Goal: Transaction & Acquisition: Purchase product/service

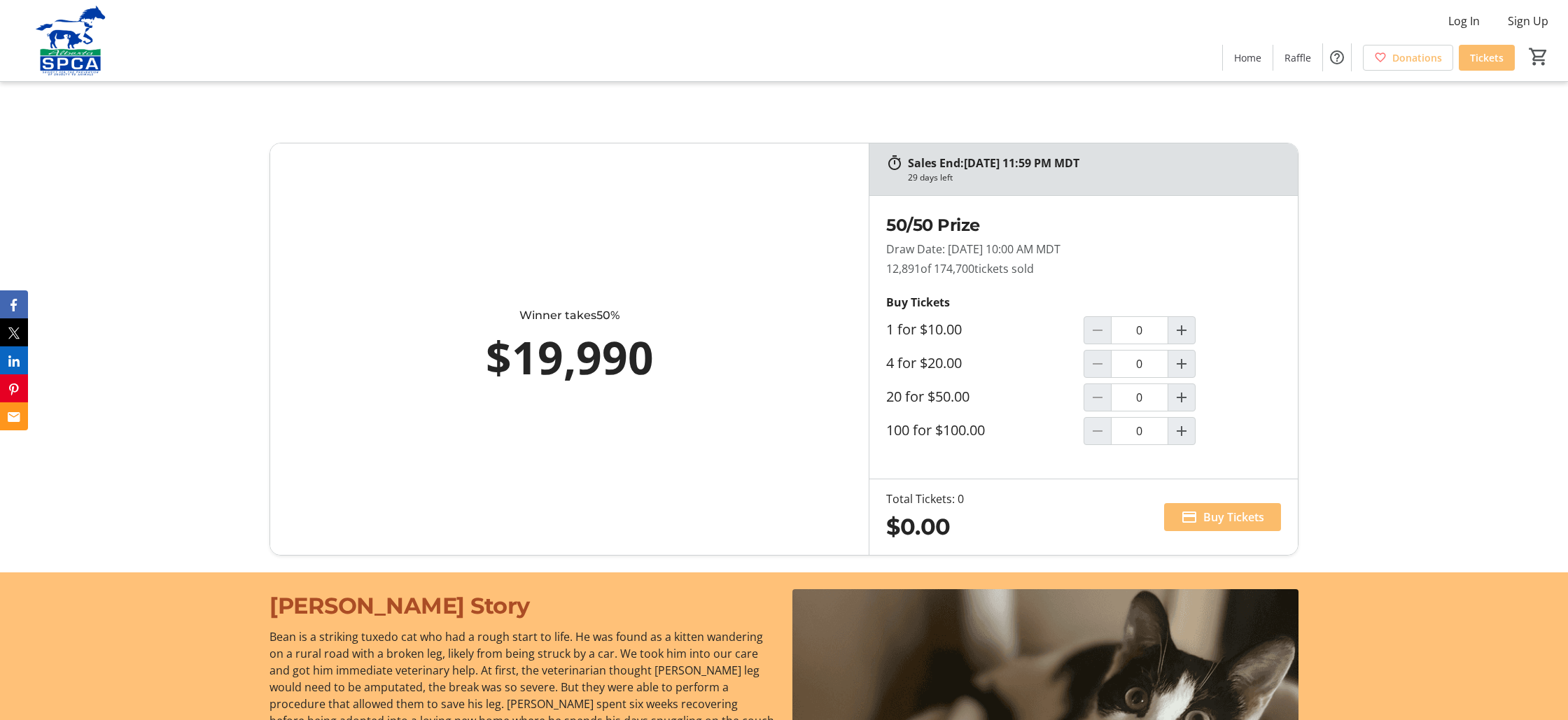
scroll to position [917, 0]
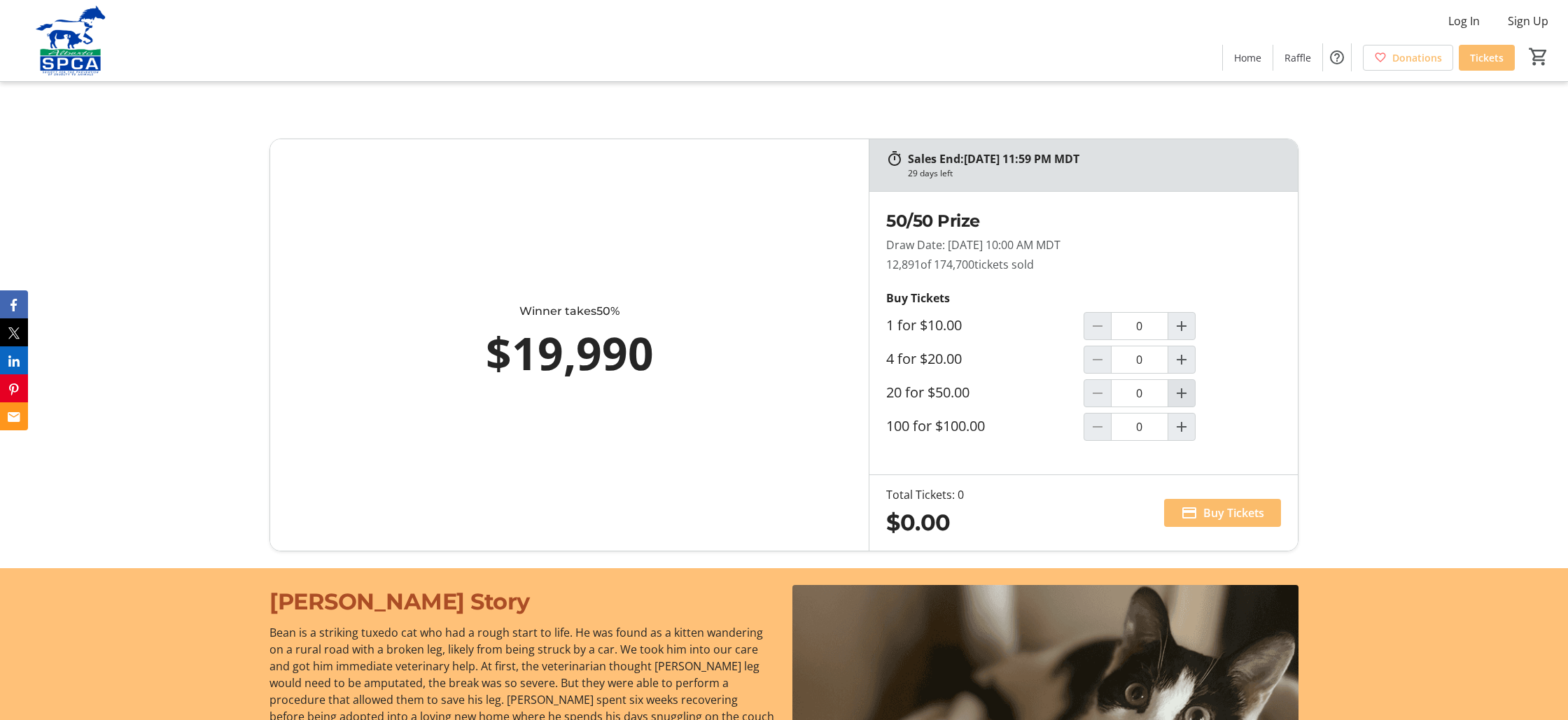
click at [1184, 392] on mat-icon "Increment by one" at bounding box center [1182, 394] width 17 height 17
type input "1"
click at [1217, 512] on span "Buy Tickets" at bounding box center [1233, 513] width 61 height 17
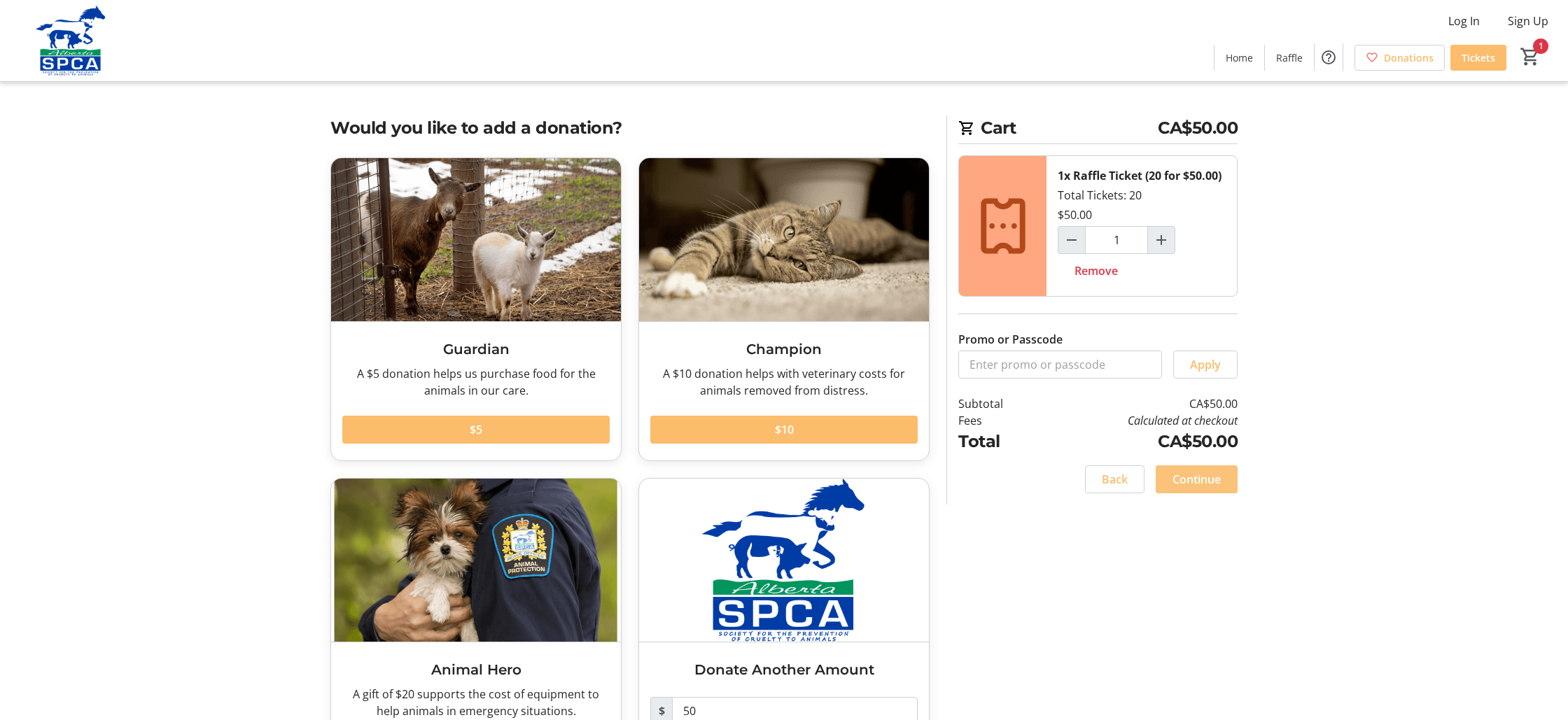
click at [1197, 480] on span "Continue" at bounding box center [1197, 480] width 49 height 17
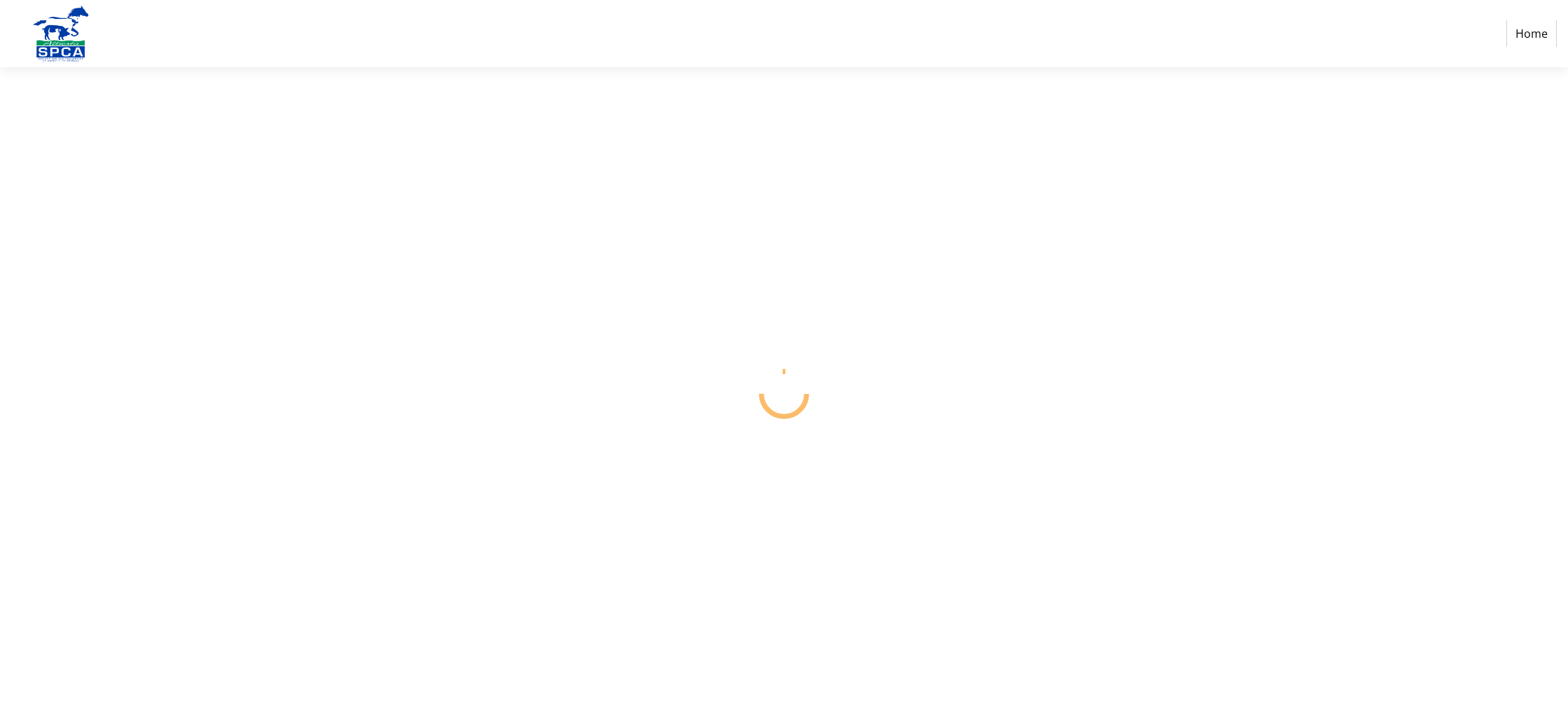
select select "CA"
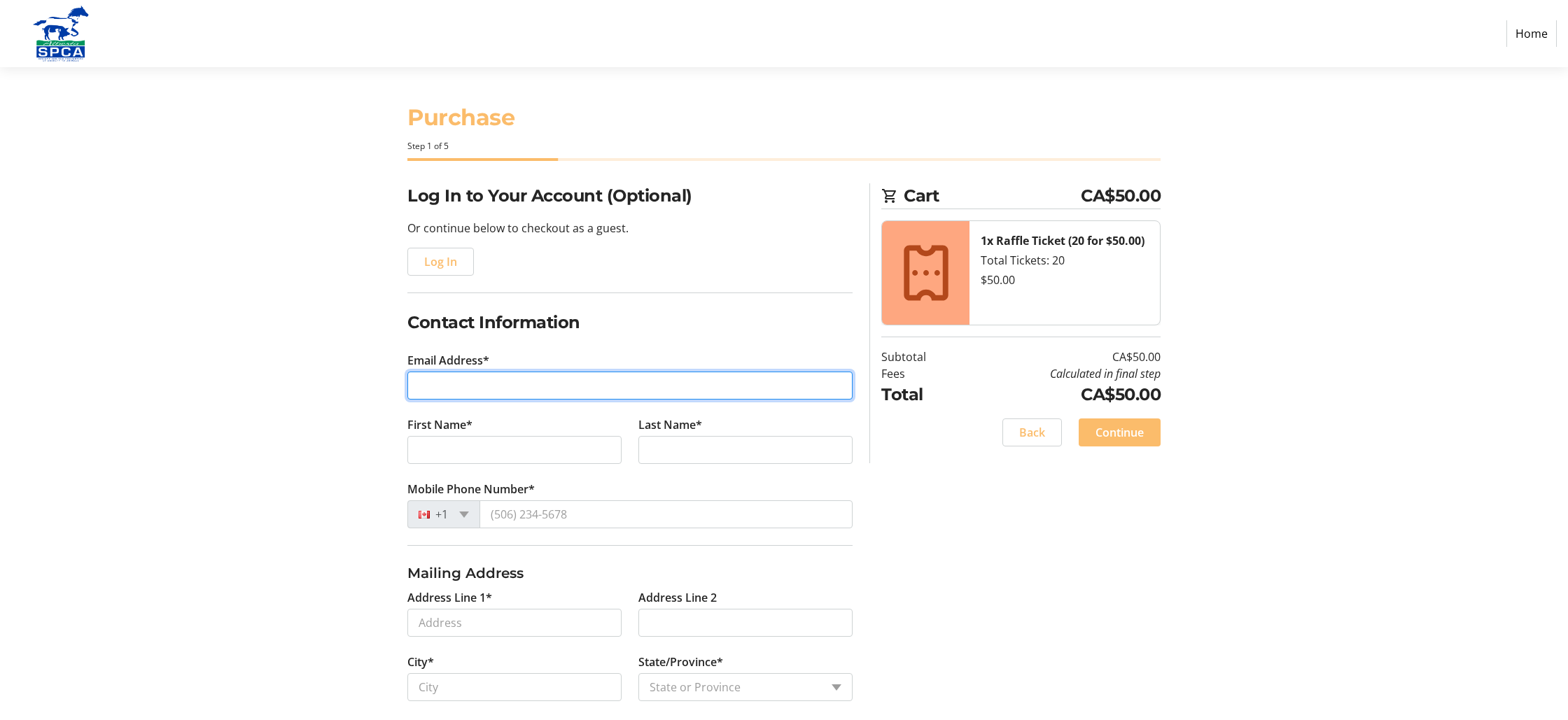
click at [421, 383] on input "Email Address*" at bounding box center [630, 386] width 445 height 28
type input "[EMAIL_ADDRESS][DOMAIN_NAME]"
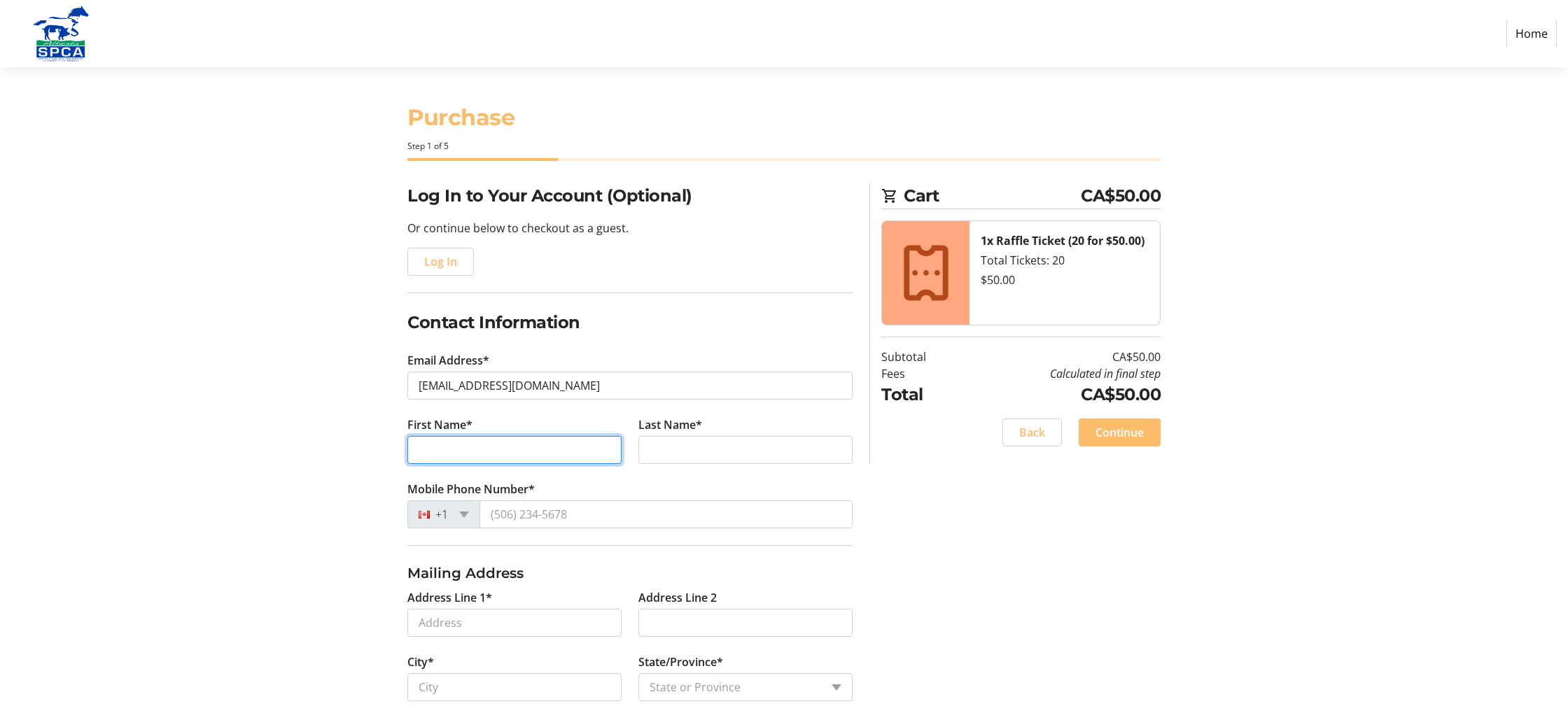
click at [416, 450] on input "First Name*" at bounding box center [514, 450] width 214 height 28
type input "E"
type input "[PERSON_NAME]"
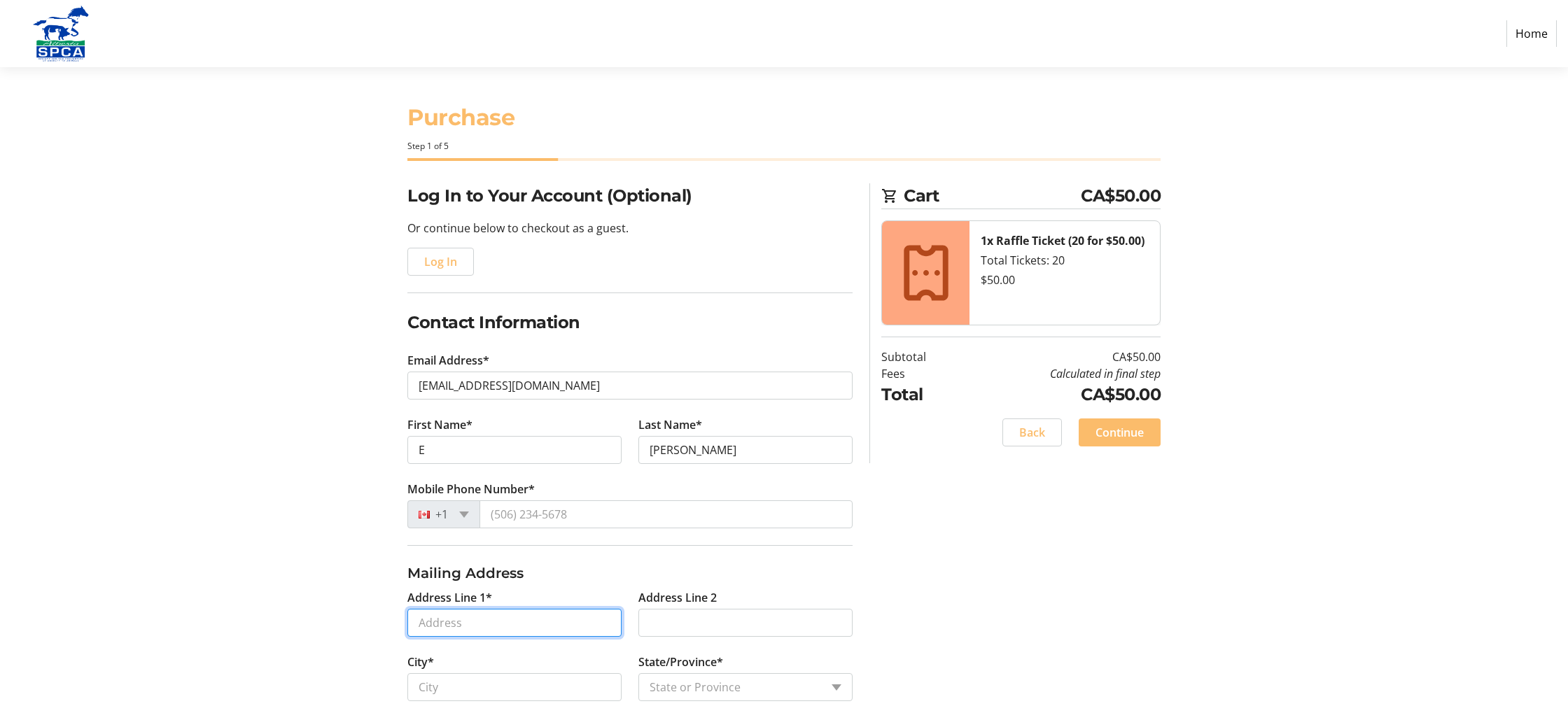
type input "[STREET_ADDRESS]"
type input "Beaumont"
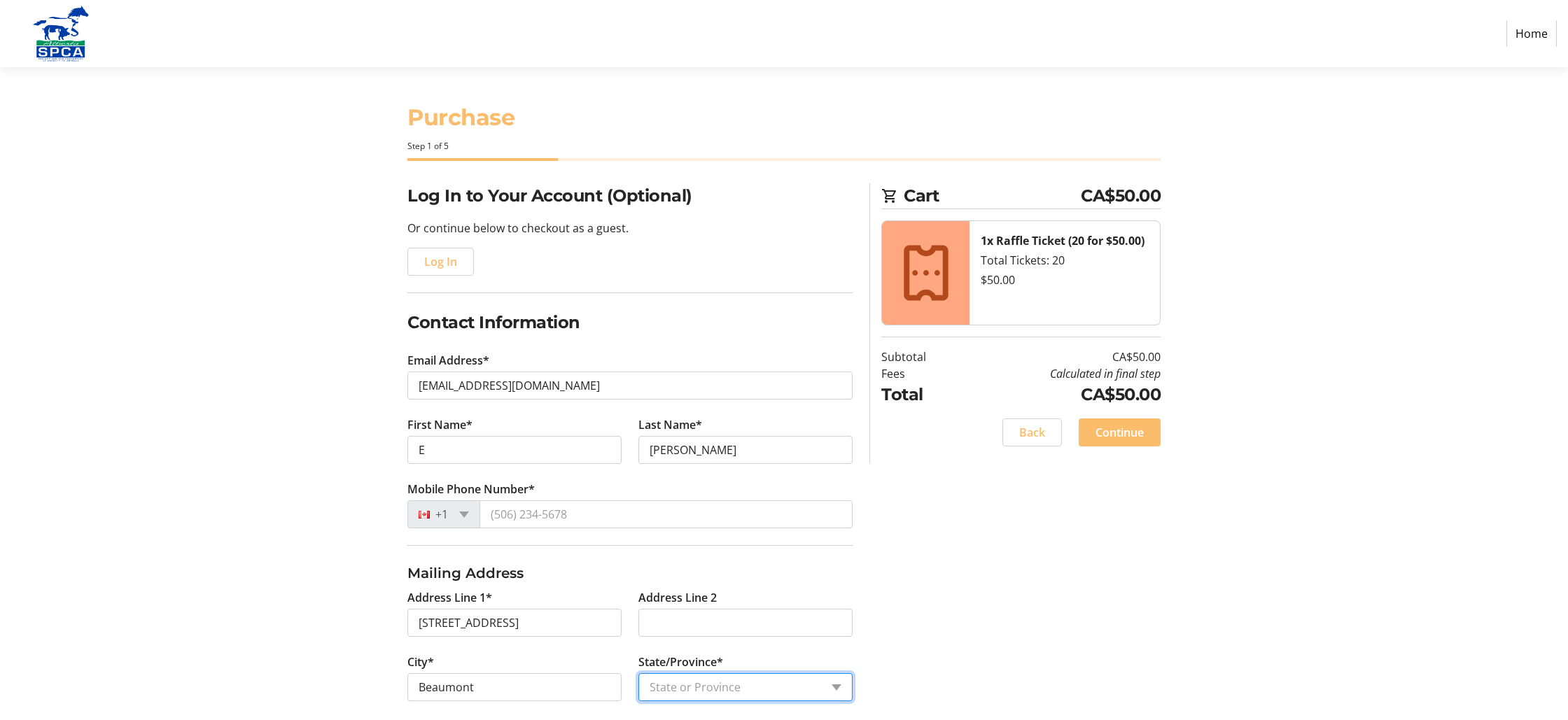
select select "AB"
type input "T4X1R7"
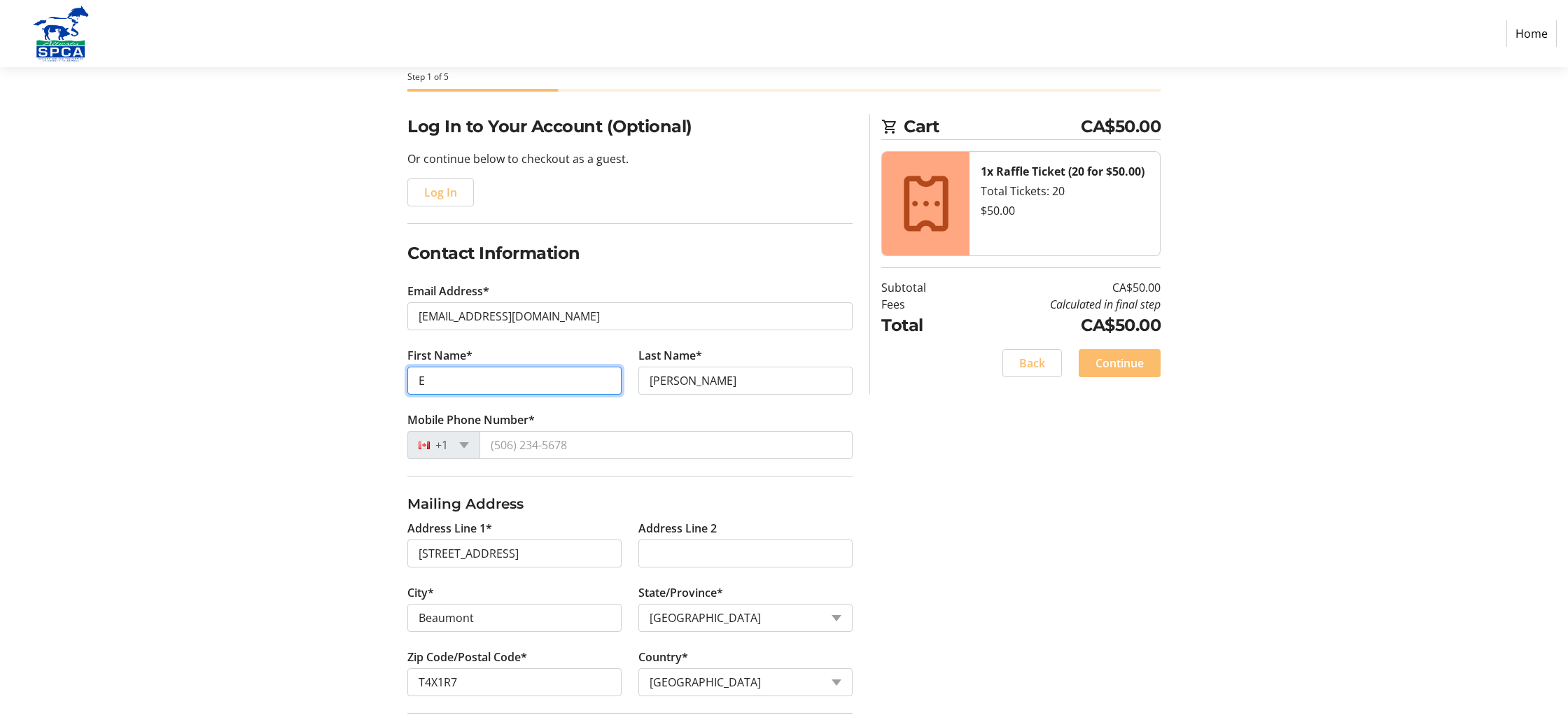
scroll to position [85, 0]
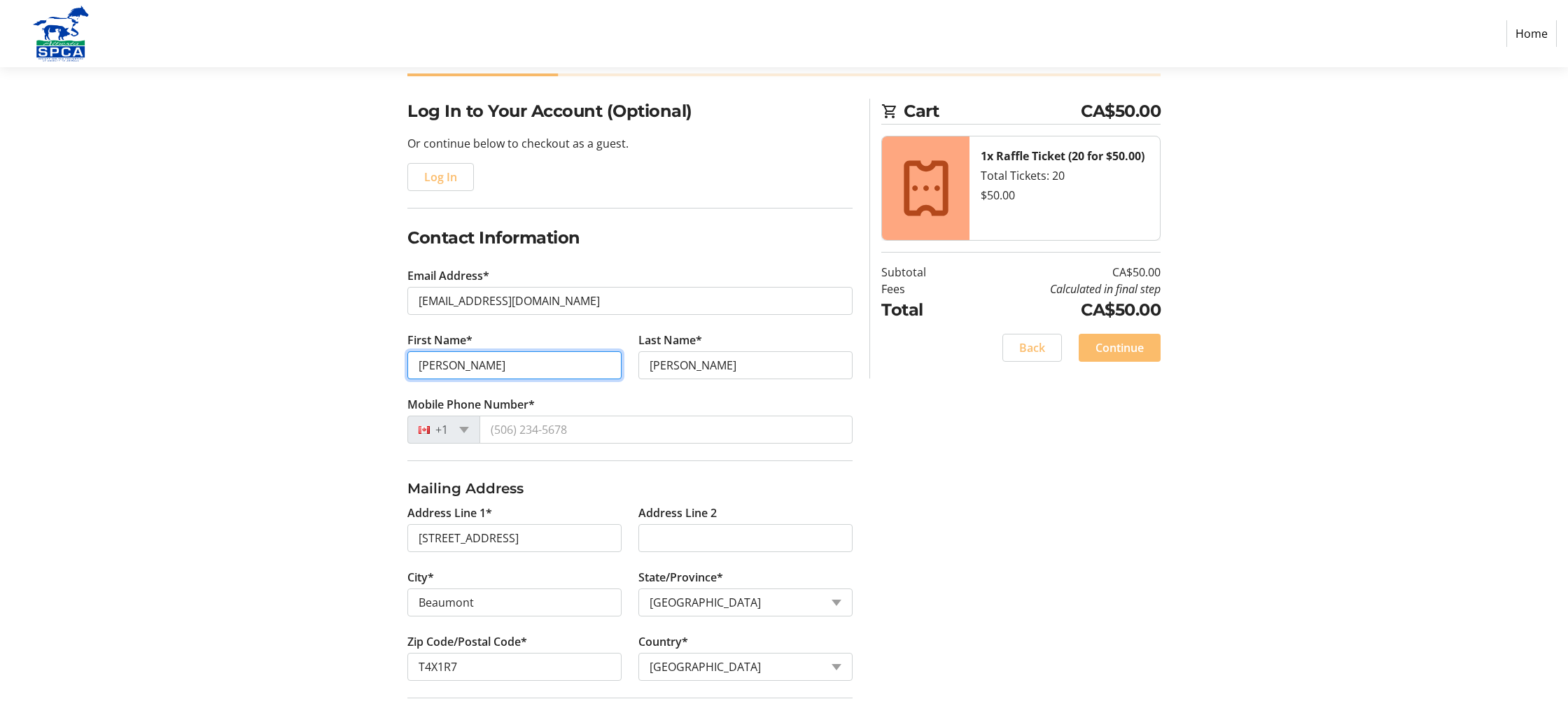
type input "[PERSON_NAME]"
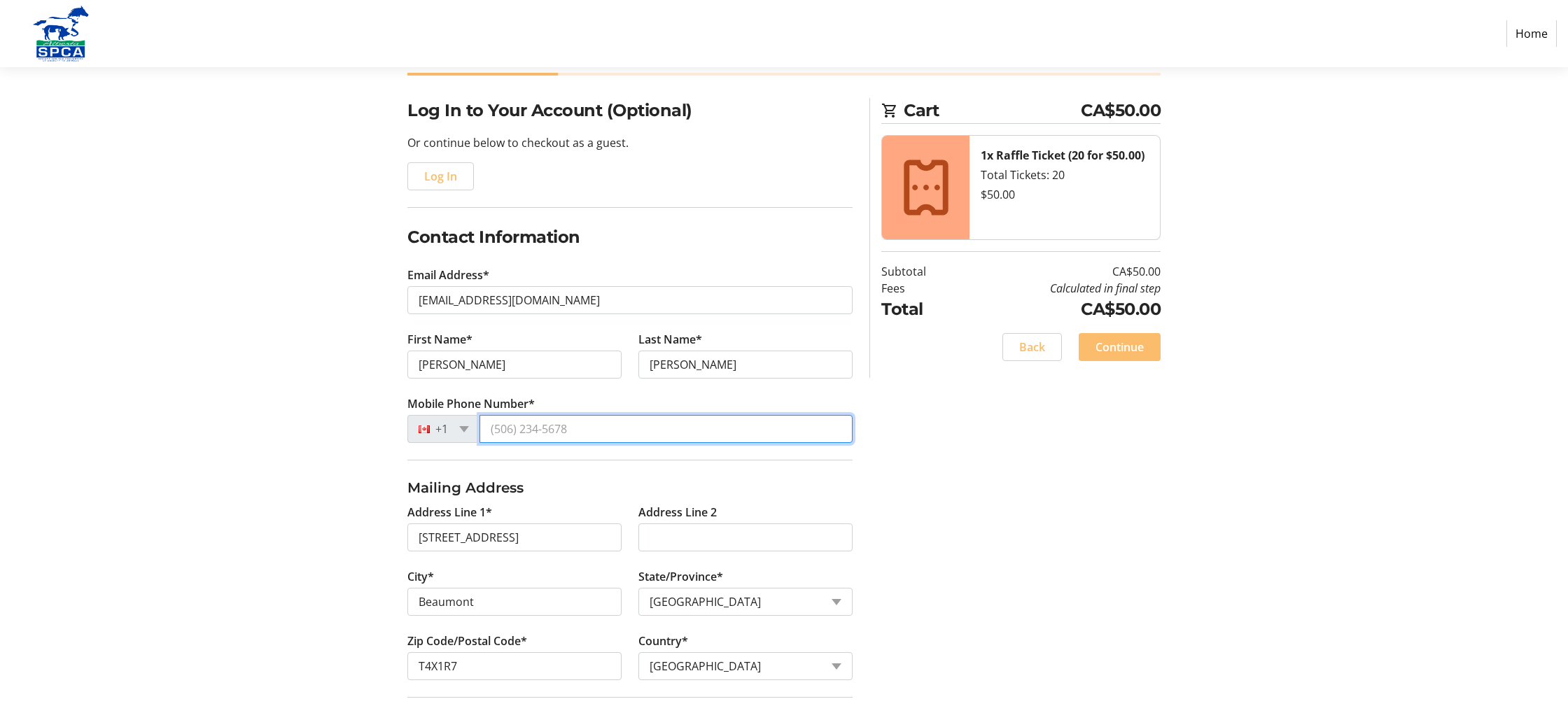
click at [496, 432] on input "Mobile Phone Number*" at bounding box center [666, 429] width 373 height 28
click at [502, 428] on input "Mobile Phone Number*" at bounding box center [666, 430] width 373 height 28
click at [502, 428] on input "Mobile Phone Number*" at bounding box center [666, 431] width 373 height 28
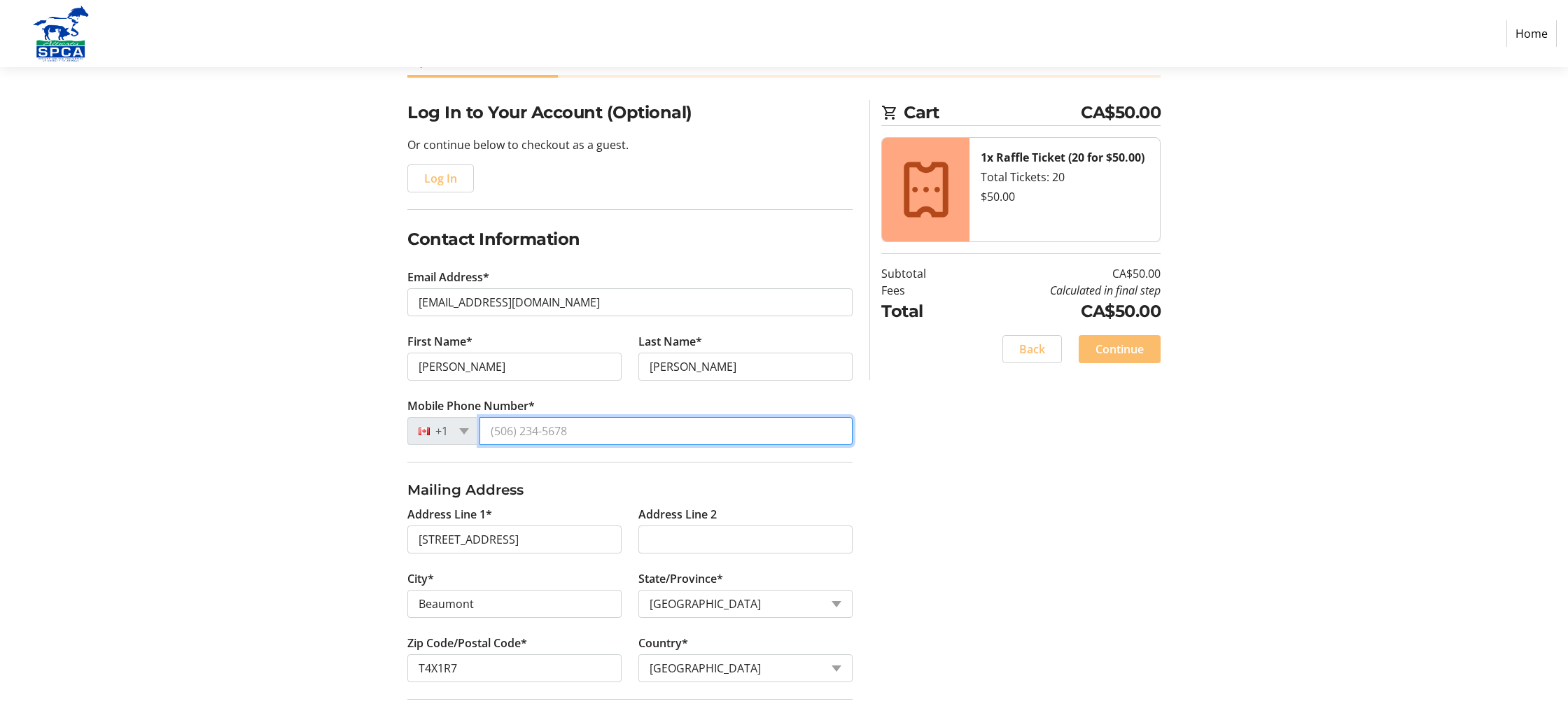
type input "[PHONE_NUMBER]"
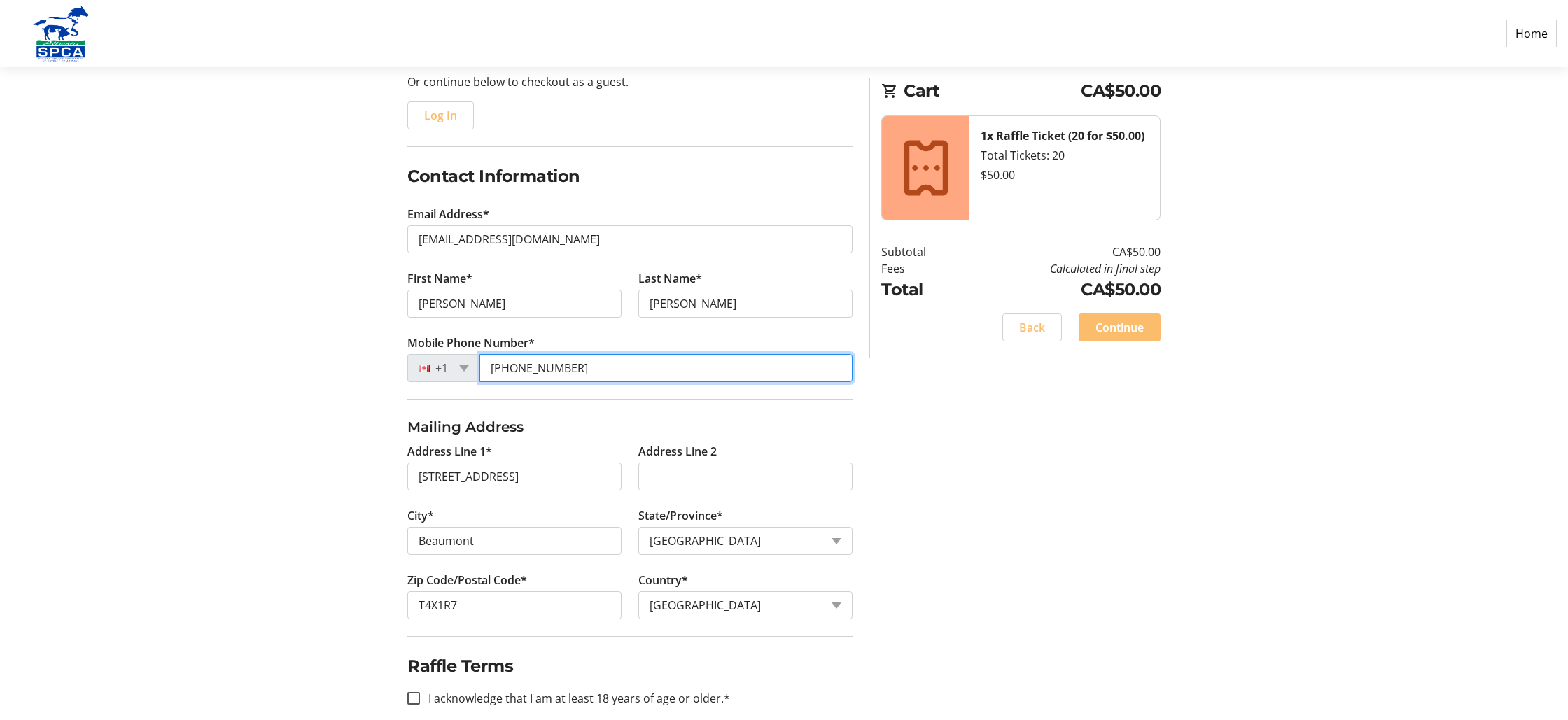
scroll to position [166, 0]
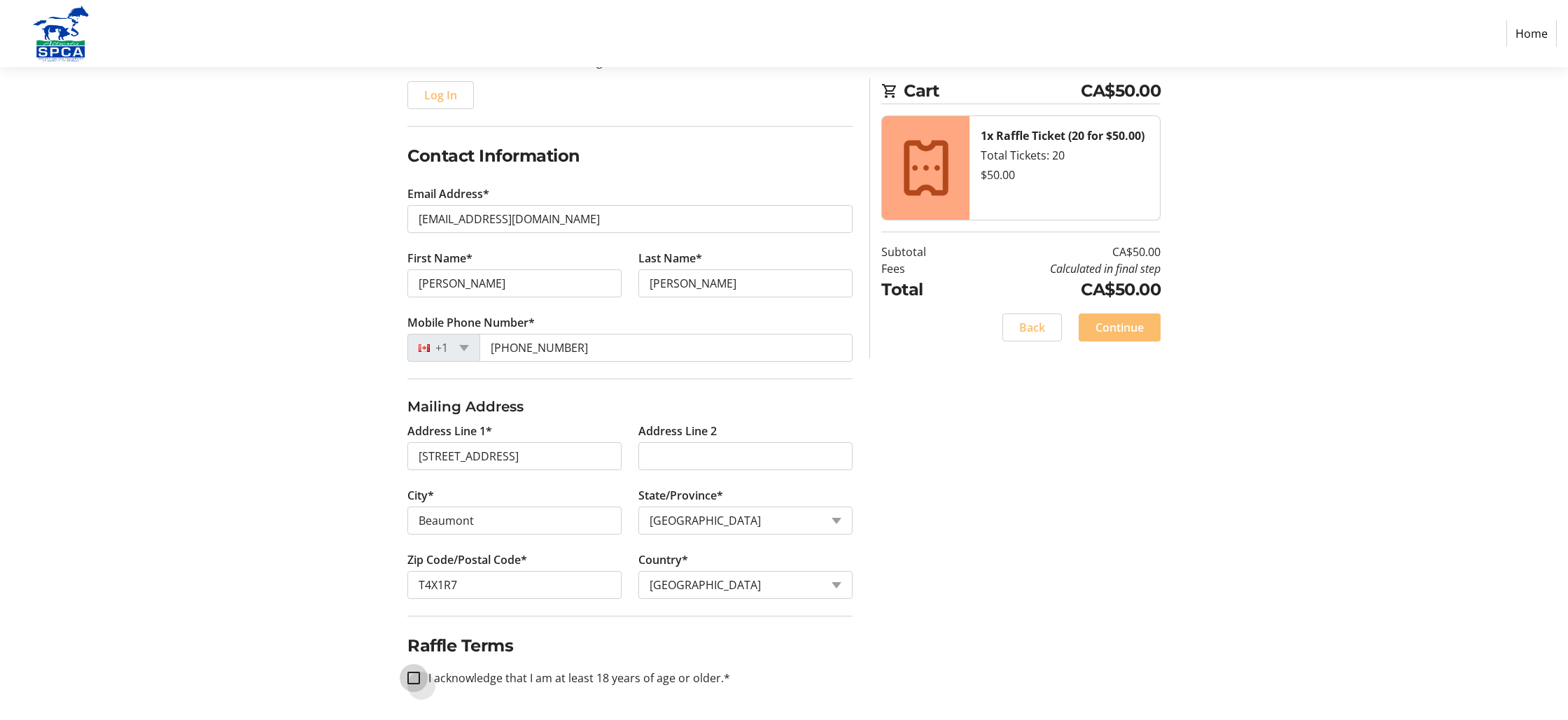
click at [412, 674] on input "I acknowledge that I am at least 18 years of age or older.*" at bounding box center [413, 678] width 12 height 12
checkbox input "true"
click at [1110, 325] on span "Continue" at bounding box center [1120, 327] width 49 height 17
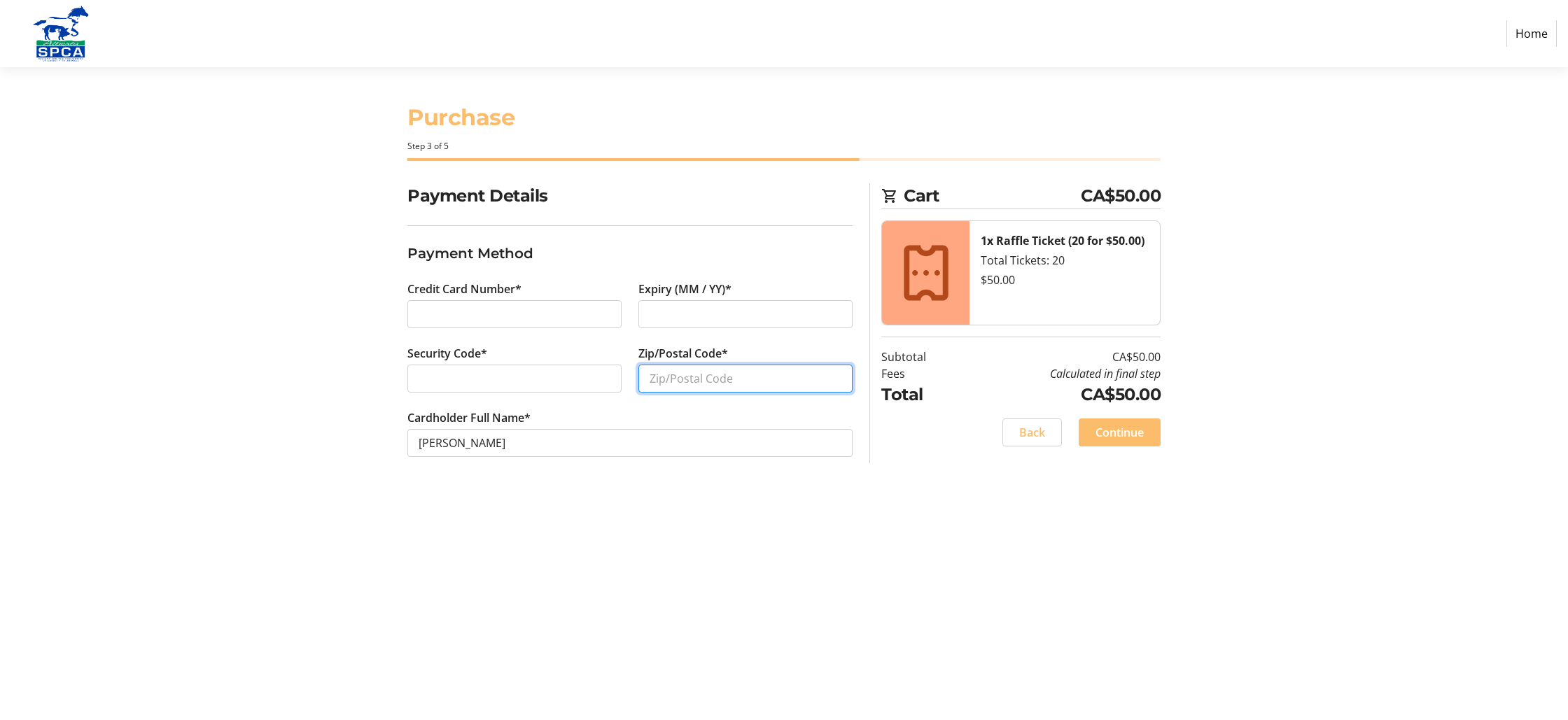
click at [657, 379] on input "Zip/Postal Code*" at bounding box center [745, 379] width 214 height 28
type input "T4X1R7"
click at [1136, 430] on span "Continue" at bounding box center [1120, 433] width 49 height 17
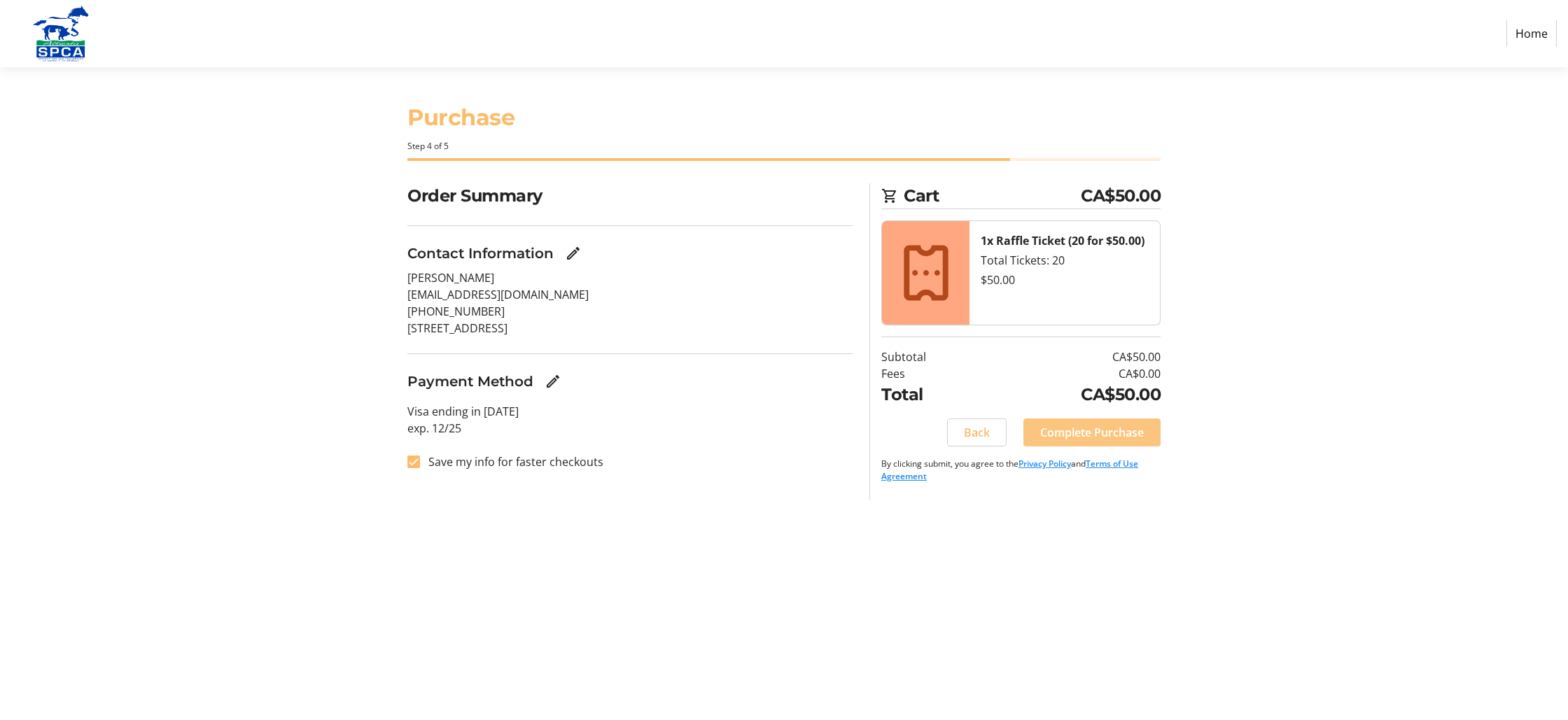
click at [1083, 431] on span "Complete Purchase" at bounding box center [1092, 433] width 104 height 17
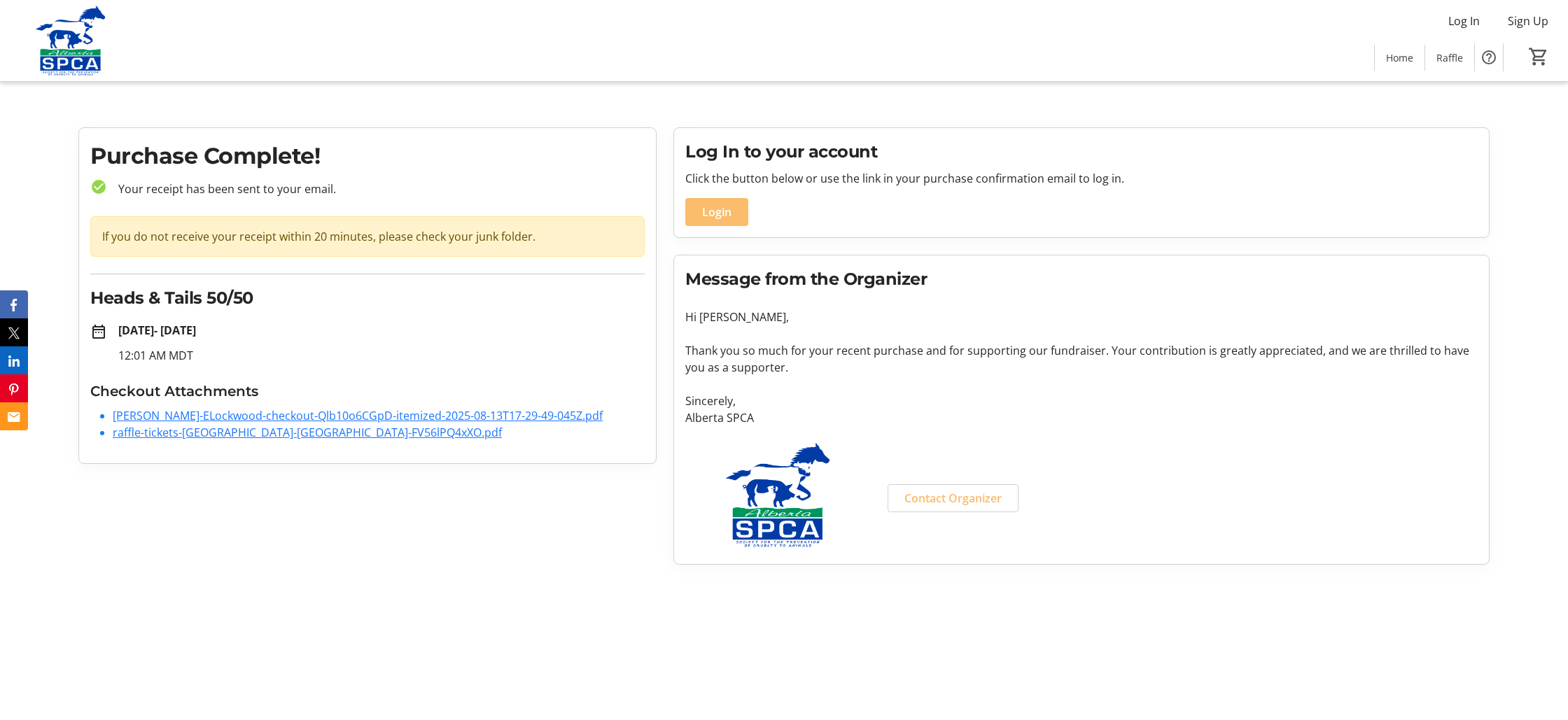
click at [163, 433] on link "raffle-tickets-[GEOGRAPHIC_DATA]-[GEOGRAPHIC_DATA]-FV56lPQ4xXO.pdf" at bounding box center [308, 432] width 389 height 15
